Goal: Task Accomplishment & Management: Use online tool/utility

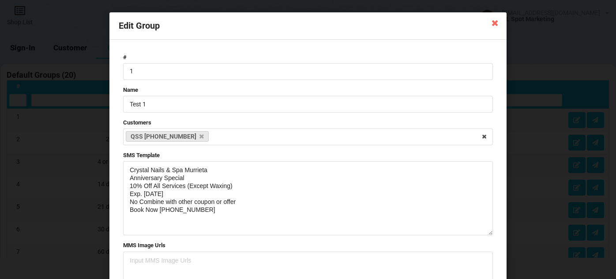
select select "25"
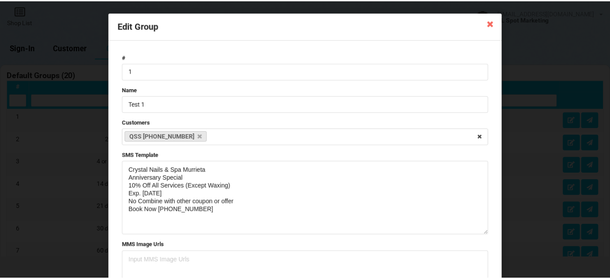
scroll to position [535, 0]
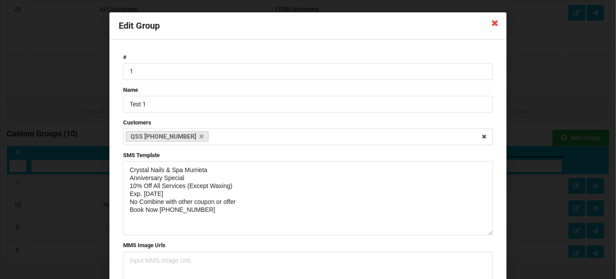
click at [493, 20] on icon at bounding box center [495, 22] width 14 height 14
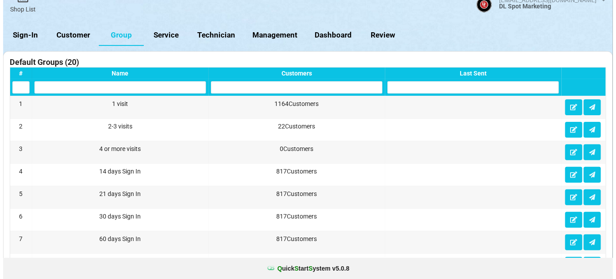
scroll to position [0, 0]
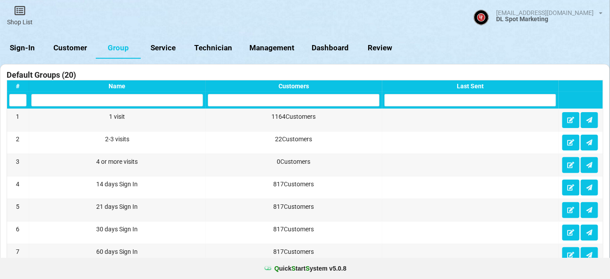
click at [25, 48] on link "Sign-In" at bounding box center [22, 48] width 45 height 21
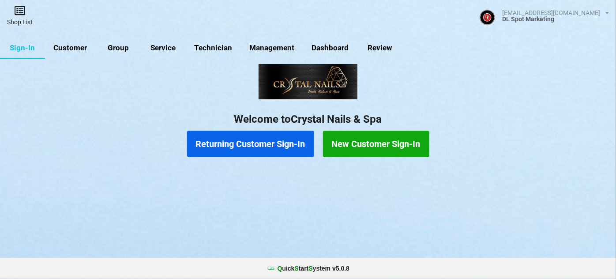
click at [24, 19] on link "Shop List" at bounding box center [20, 15] width 40 height 31
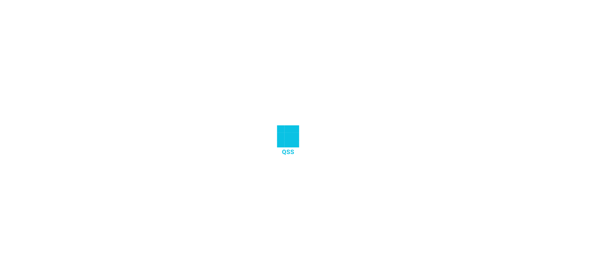
select select "25"
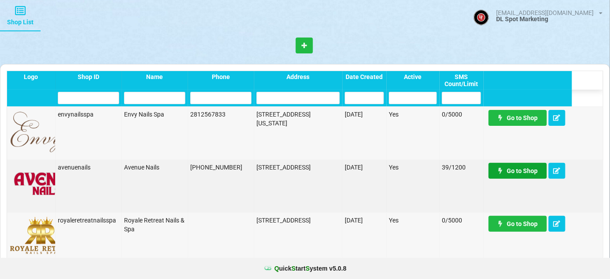
click at [521, 172] on link "Go to Shop" at bounding box center [517, 171] width 58 height 16
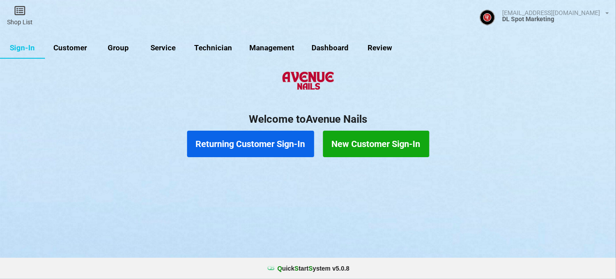
click at [70, 47] on link "Customer" at bounding box center [70, 48] width 51 height 21
select select "25"
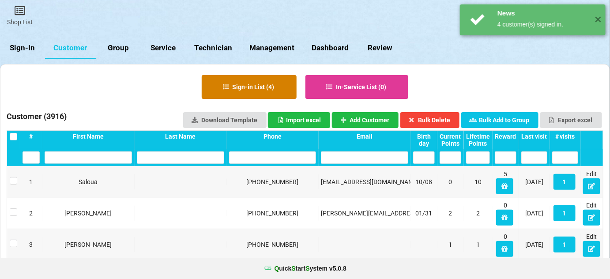
click at [264, 88] on button "Sign-in List ( 4 )" at bounding box center [249, 87] width 95 height 24
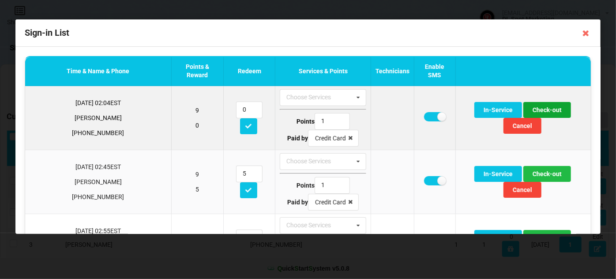
click at [523, 108] on button "Check-out" at bounding box center [547, 110] width 48 height 16
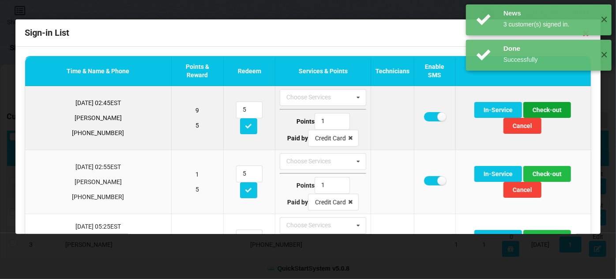
click at [523, 112] on button "Check-out" at bounding box center [547, 110] width 48 height 16
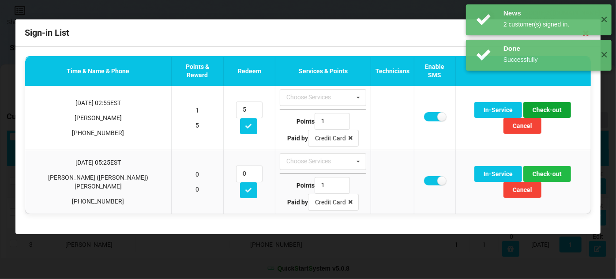
click at [523, 112] on button "Check-out" at bounding box center [547, 110] width 48 height 16
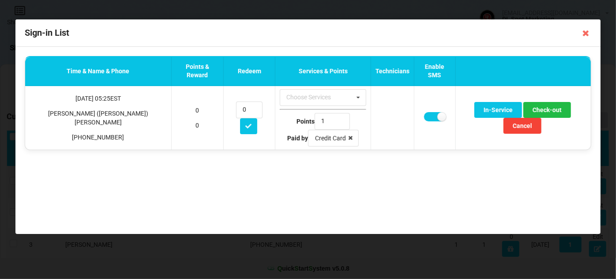
click at [586, 34] on div "Done Successfully ✕" at bounding box center [539, 19] width 146 height 31
click at [589, 33] on div "Done Successfully ✕" at bounding box center [539, 19] width 146 height 31
drag, startPoint x: 592, startPoint y: 29, endPoint x: 587, endPoint y: 33, distance: 5.7
click at [588, 32] on div "Done Successfully ✕" at bounding box center [539, 19] width 146 height 31
click at [585, 34] on div "Done Successfully ✕" at bounding box center [539, 19] width 146 height 31
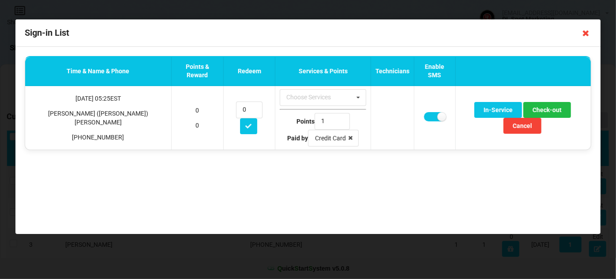
click at [587, 32] on icon at bounding box center [586, 33] width 14 height 14
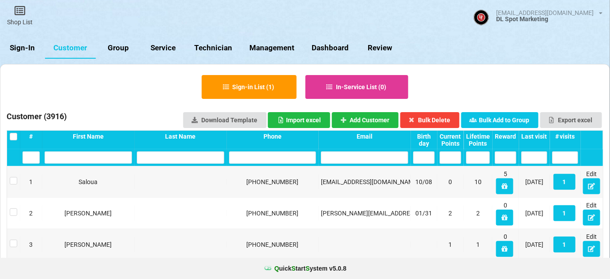
click at [17, 44] on link "Sign-In" at bounding box center [22, 48] width 45 height 21
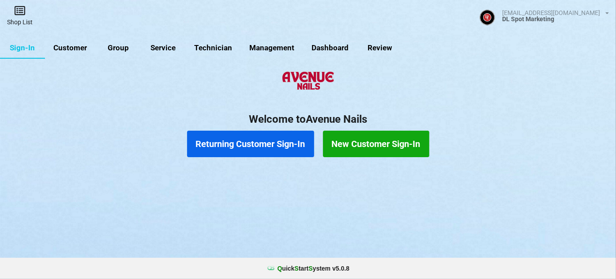
click at [18, 13] on icon at bounding box center [20, 10] width 12 height 11
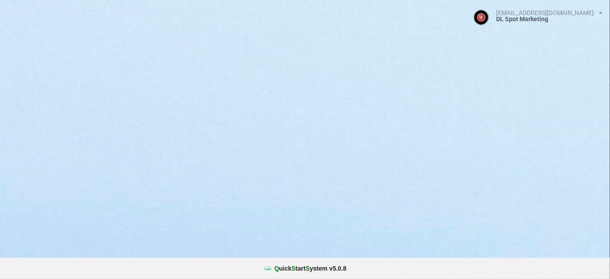
select select "25"
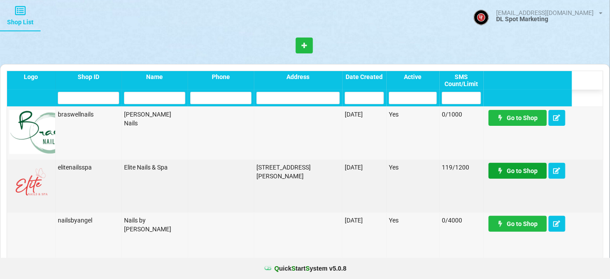
click at [526, 172] on link "Go to Shop" at bounding box center [517, 171] width 58 height 16
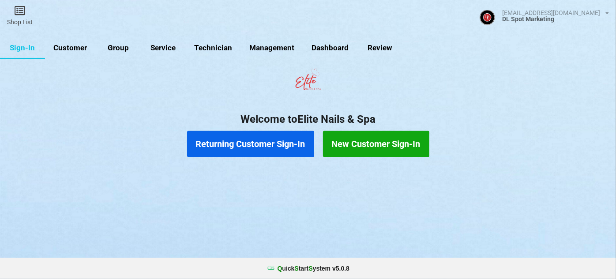
click at [307, 139] on link "Customer" at bounding box center [307, 139] width 0 height 0
select select "25"
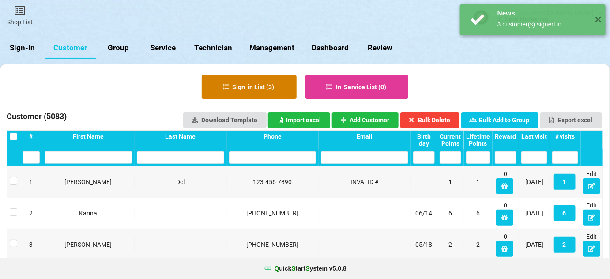
click at [268, 116] on button "Sign-in List ( 3 )" at bounding box center [285, 120] width 34 height 8
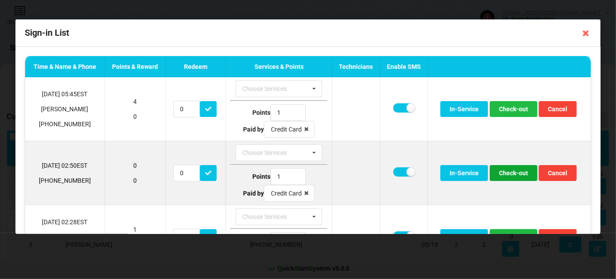
click at [512, 169] on button "Check-out" at bounding box center [514, 173] width 48 height 16
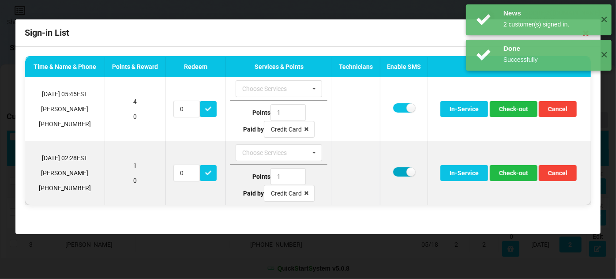
click at [394, 170] on label at bounding box center [404, 171] width 22 height 9
checkbox input "false"
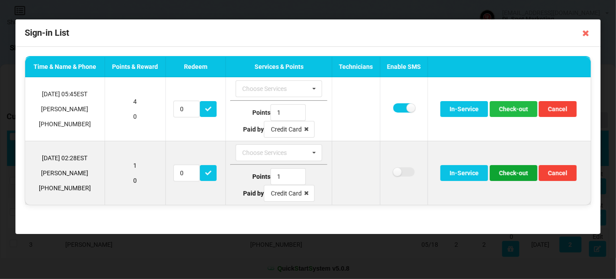
click at [512, 170] on button "Check-out" at bounding box center [514, 173] width 48 height 16
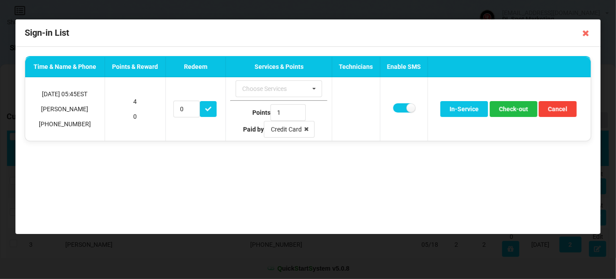
click at [586, 35] on div "Done Successfully ✕" at bounding box center [539, 19] width 146 height 31
click at [552, 42] on div "Sign-in List" at bounding box center [307, 32] width 585 height 27
click at [575, 40] on div "Sign-in List" at bounding box center [307, 32] width 585 height 27
click at [586, 31] on icon at bounding box center [586, 33] width 14 height 14
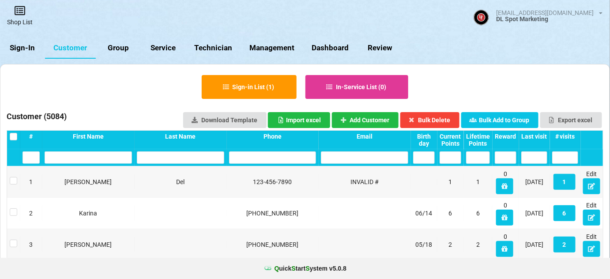
click at [159, 73] on link "Shop List" at bounding box center [168, 80] width 19 height 15
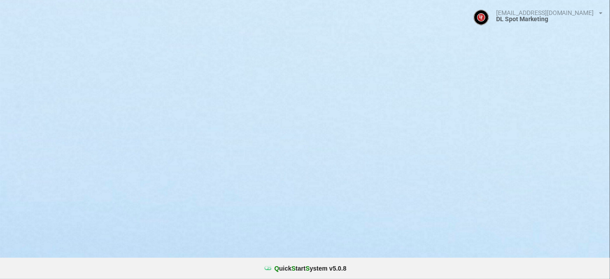
select select "25"
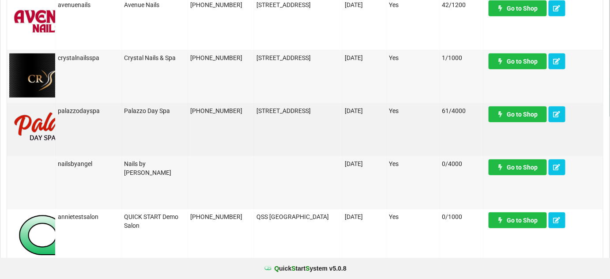
scroll to position [160, 0]
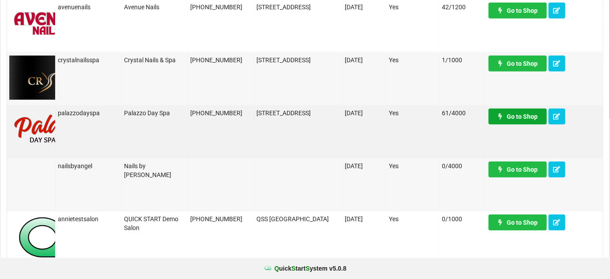
click at [528, 118] on link "Go to Shop" at bounding box center [517, 117] width 58 height 16
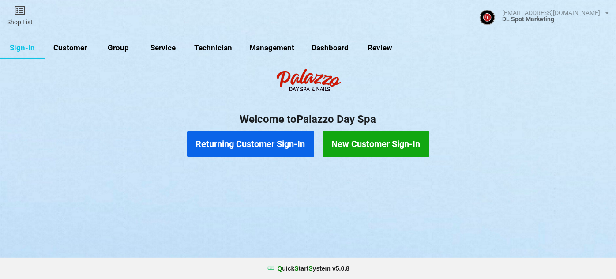
click at [75, 47] on link "Customer" at bounding box center [70, 48] width 51 height 21
select select "25"
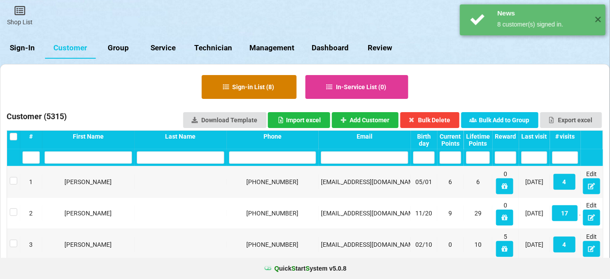
click at [270, 86] on button "Sign-in List ( 8 )" at bounding box center [249, 87] width 95 height 24
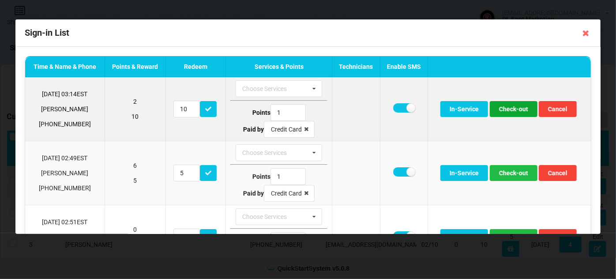
click at [515, 109] on button "Check-out" at bounding box center [514, 109] width 48 height 16
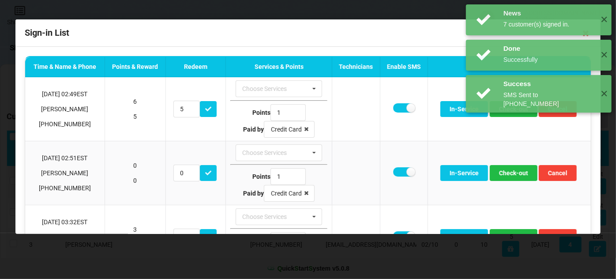
click at [514, 109] on div "News 7 customer(s) signed in. ✕ Done Successfully ✕ Success SMS Sent to [PHONE_…" at bounding box center [539, 58] width 154 height 117
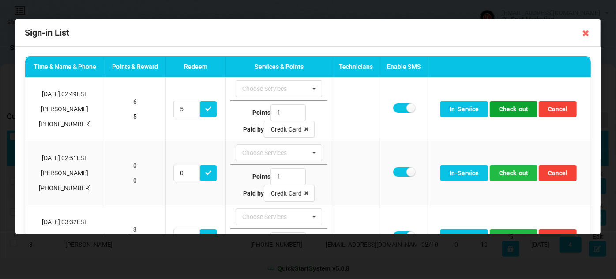
click at [514, 109] on button "Check-out" at bounding box center [514, 109] width 48 height 16
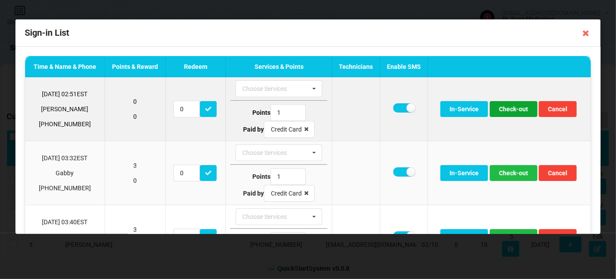
click at [513, 109] on button "Check-out" at bounding box center [514, 109] width 48 height 16
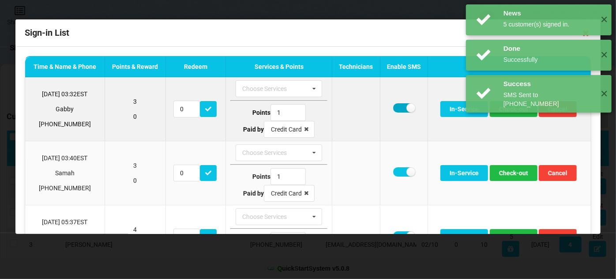
click at [397, 109] on label at bounding box center [404, 107] width 22 height 9
checkbox input "false"
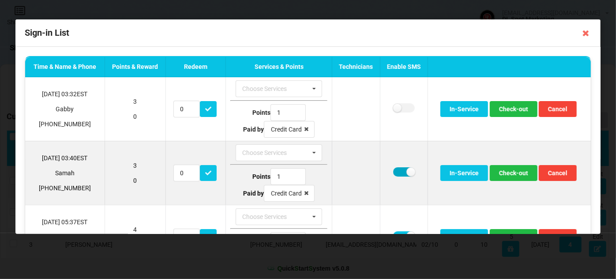
click at [394, 170] on label at bounding box center [404, 171] width 22 height 9
checkbox input "false"
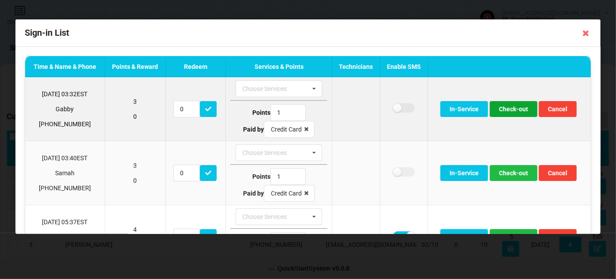
click at [513, 110] on button "Check-out" at bounding box center [514, 109] width 48 height 16
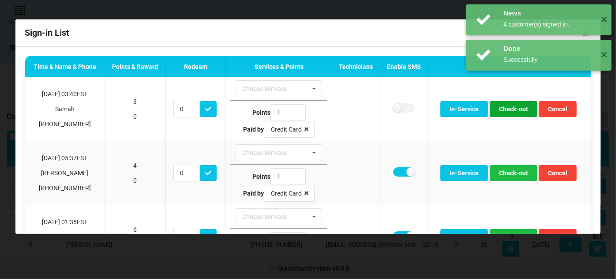
click at [513, 110] on button "Check-out" at bounding box center [514, 109] width 48 height 16
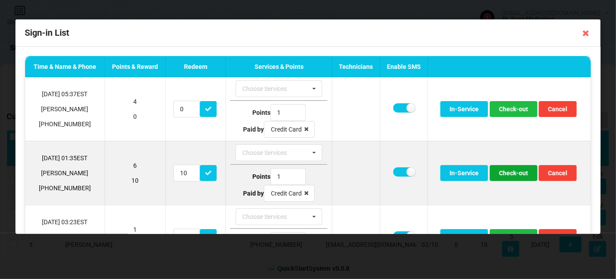
click at [508, 173] on button "Check-out" at bounding box center [514, 173] width 48 height 16
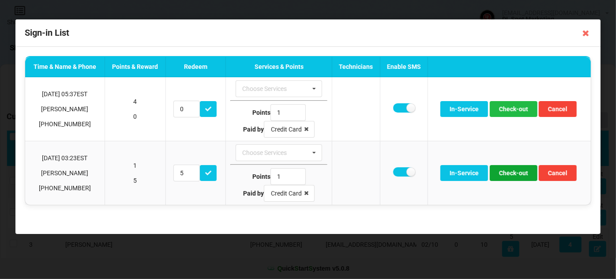
click at [508, 173] on button "Check-out" at bounding box center [514, 173] width 48 height 16
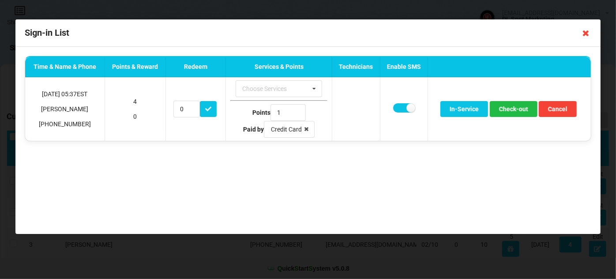
click at [586, 34] on icon at bounding box center [586, 33] width 14 height 14
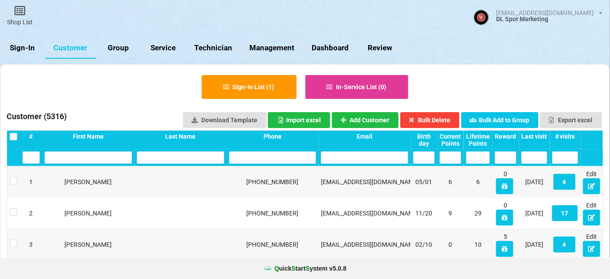
click at [25, 45] on link "Sign-In" at bounding box center [22, 48] width 45 height 21
